Goal: Information Seeking & Learning: Learn about a topic

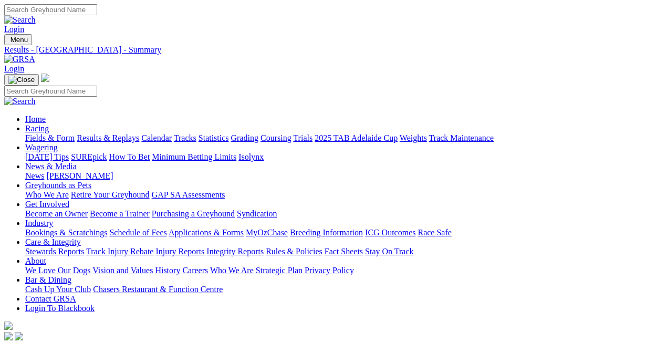
type input "Today, 29 Sep 2025"
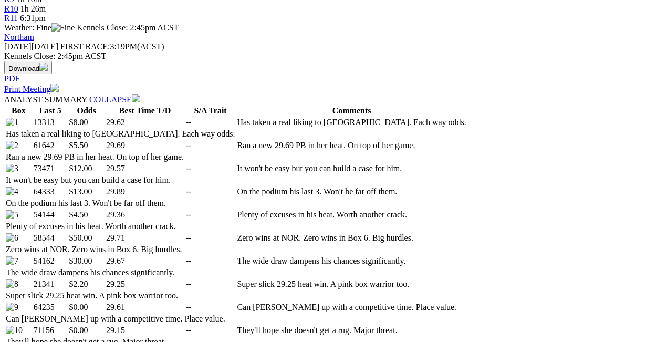
scroll to position [455, 0]
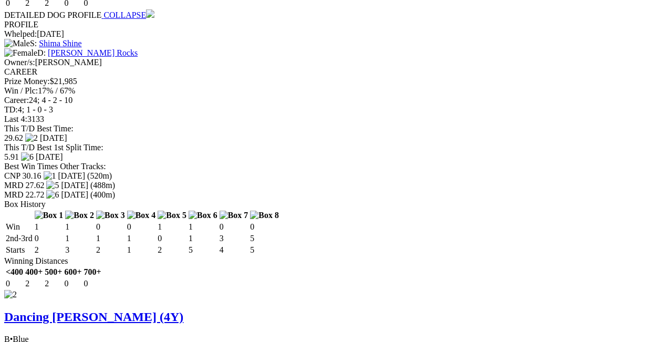
scroll to position [1329, 0]
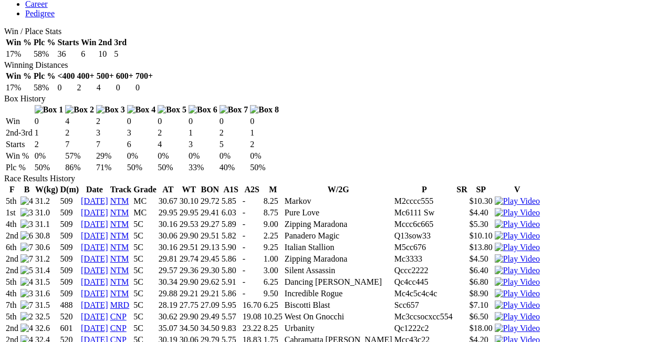
scroll to position [594, 0]
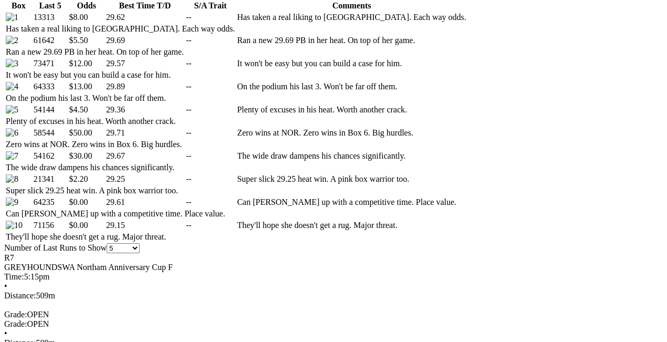
scroll to position [560, 0]
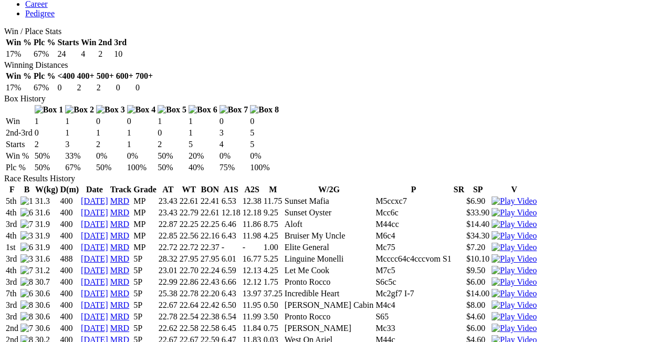
scroll to position [595, 0]
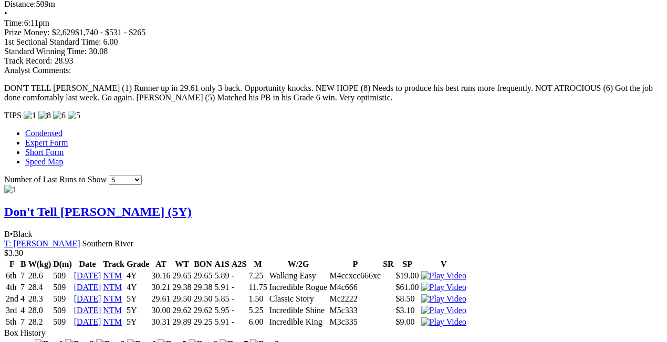
scroll to position [875, 0]
